Goal: Navigation & Orientation: Find specific page/section

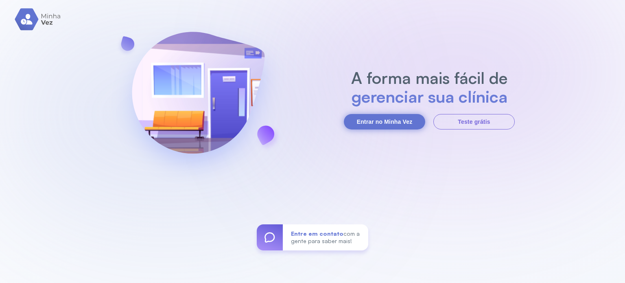
click at [380, 124] on button "Entrar no Minha Vez" at bounding box center [384, 121] width 81 height 15
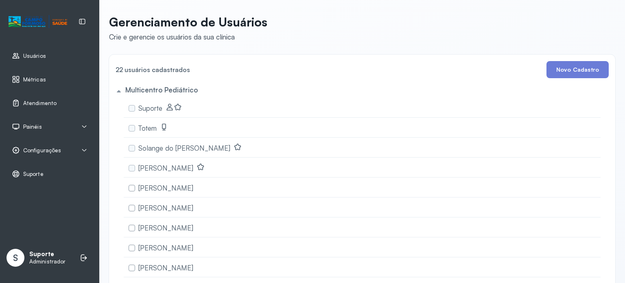
click at [38, 124] on span "Painéis" at bounding box center [32, 126] width 19 height 7
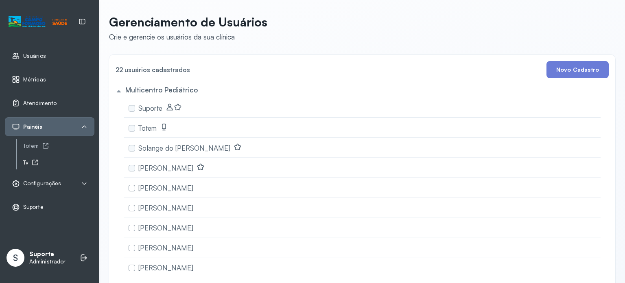
click at [30, 160] on div "Tv" at bounding box center [58, 162] width 71 height 7
click at [88, 254] on li at bounding box center [84, 258] width 18 height 18
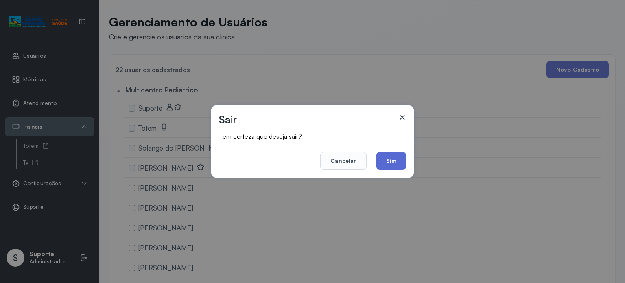
click at [399, 159] on button "Sim" at bounding box center [392, 161] width 30 height 18
